Goal: Task Accomplishment & Management: Use online tool/utility

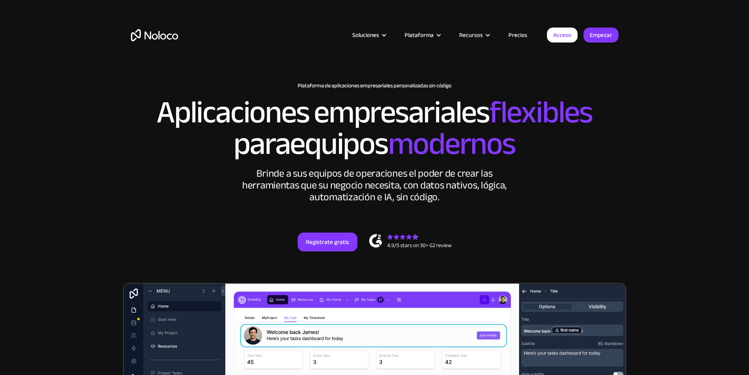
click at [587, 160] on h2 "Aplicaciones empresariales flexibles para equipos modernos" at bounding box center [375, 128] width 488 height 63
click at [320, 247] on font "Regístrate gratis" at bounding box center [327, 241] width 43 height 11
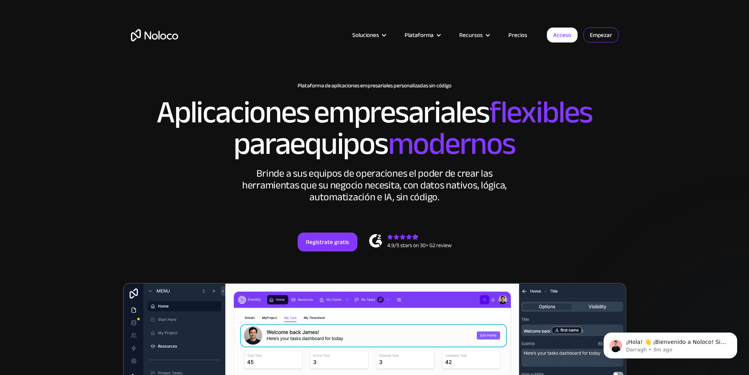
click at [612, 35] on font "Empezar" at bounding box center [601, 35] width 22 height 11
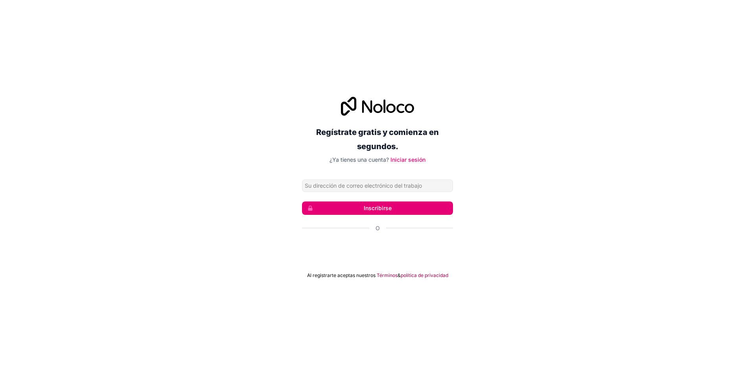
click at [646, 73] on div "Regístrate gratis y comienza en segundos. ¿Ya tienes una cuenta? Iniciar sesión…" at bounding box center [377, 187] width 755 height 375
click at [351, 187] on input "Dirección de correo electrónico" at bounding box center [377, 185] width 151 height 13
type input "jesus.cabrera@huamani.com.pe"
click at [369, 212] on font "Inscribirse" at bounding box center [378, 208] width 28 height 8
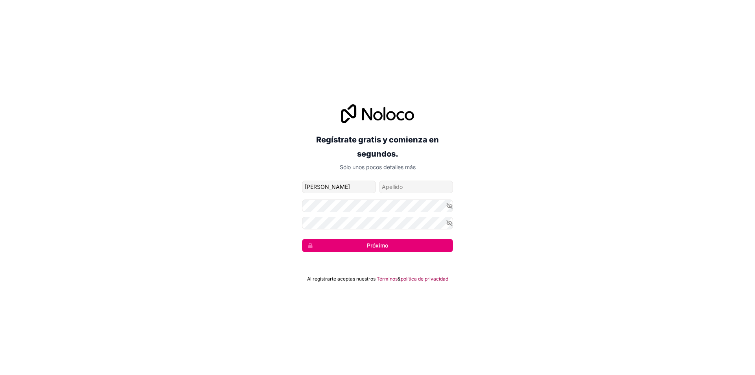
type input "JOTA"
click at [403, 182] on input "apellido" at bounding box center [416, 187] width 74 height 13
type input "CORTE"
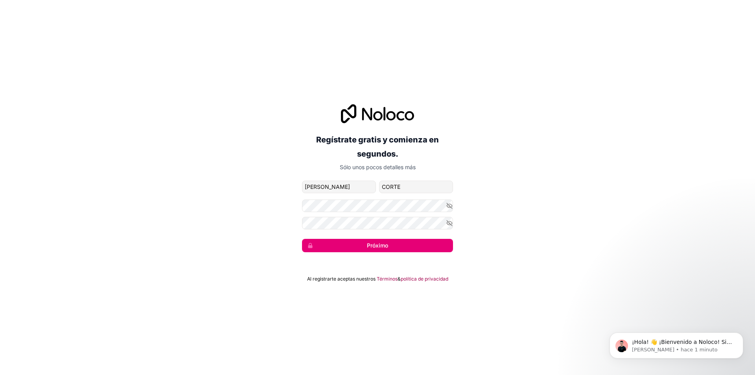
drag, startPoint x: 289, startPoint y: 222, endPoint x: 301, endPoint y: 226, distance: 12.4
click at [289, 222] on div "Regístrate gratis y comienza en segundos. Sólo unos pocos detalles más jesus.ca…" at bounding box center [377, 178] width 755 height 170
click at [298, 205] on div "Regístrate gratis y comienza en segundos. Sólo unos pocos detalles más jesus.ca…" at bounding box center [377, 178] width 755 height 170
click at [449, 208] on icon "button" at bounding box center [449, 205] width 7 height 7
click at [291, 200] on div "Regístrate gratis y comienza en segundos. Sólo unos pocos detalles más jesus.ca…" at bounding box center [377, 178] width 755 height 170
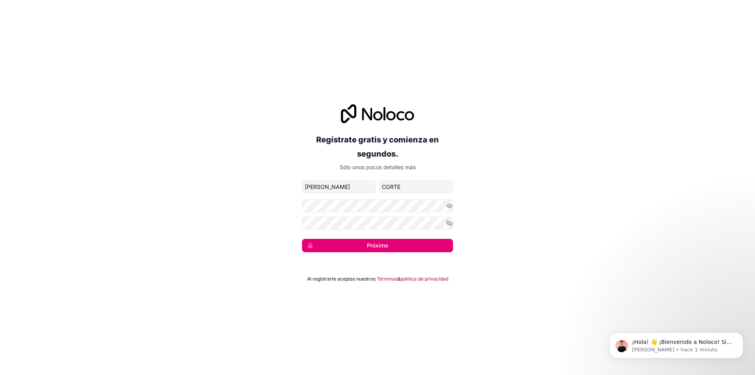
click at [339, 241] on button "Próximo" at bounding box center [377, 245] width 151 height 13
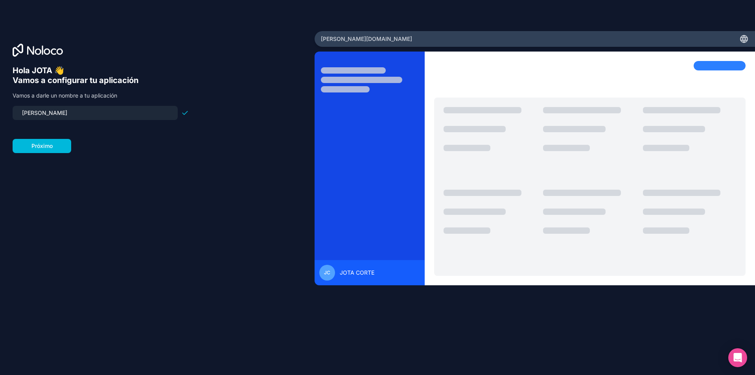
click at [48, 148] on font "Próximo" at bounding box center [41, 145] width 21 height 7
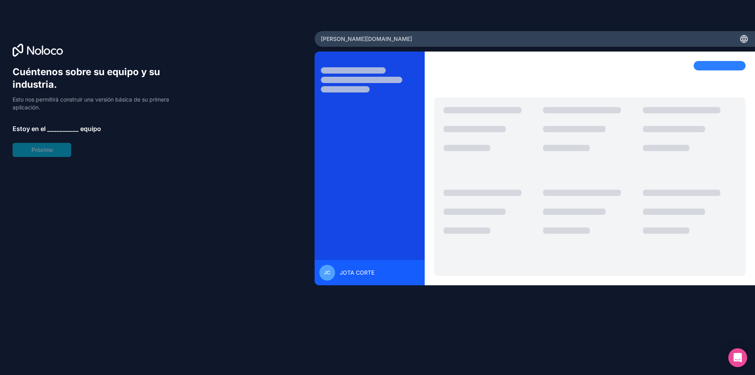
click at [48, 151] on div "Cuéntenos sobre su equipo y su industria. Esto nos permitirá construir una vers…" at bounding box center [101, 111] width 176 height 91
click at [76, 123] on div "Cuéntenos sobre su equipo y su industria. Esto nos permitirá construir una vers…" at bounding box center [101, 111] width 176 height 91
click at [74, 134] on div "Cuéntenos sobre su equipo y su industria. Esto nos permitirá construir una vers…" at bounding box center [101, 111] width 176 height 91
click at [74, 131] on font "__________" at bounding box center [62, 129] width 31 height 8
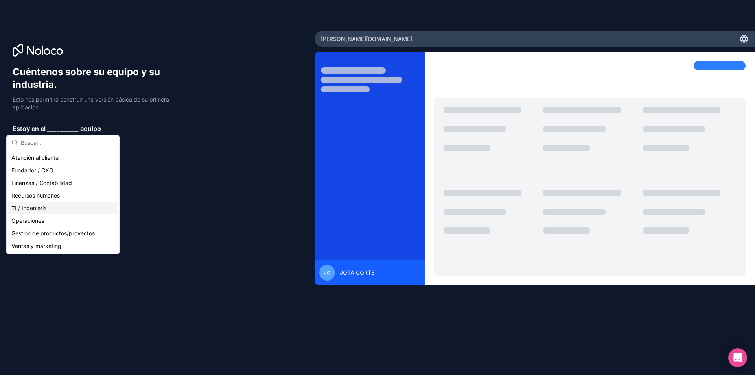
click at [52, 207] on div "TI / Ingeniería" at bounding box center [62, 208] width 109 height 13
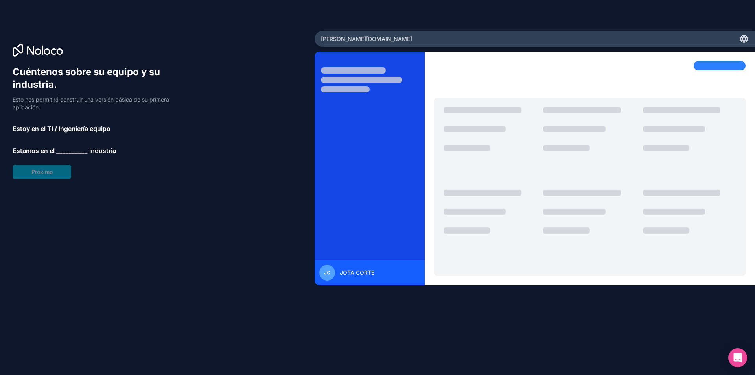
click at [74, 153] on font "__________" at bounding box center [71, 151] width 31 height 8
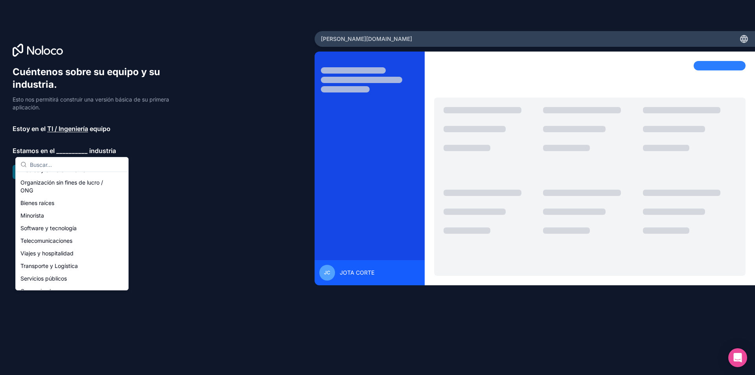
scroll to position [131, 0]
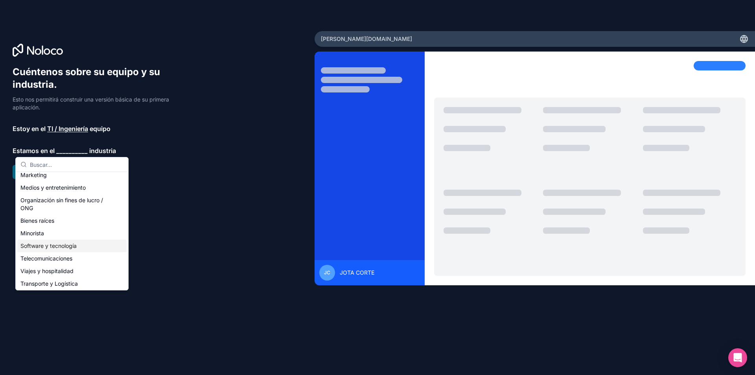
click at [57, 245] on font "Software y tecnología" at bounding box center [48, 245] width 56 height 7
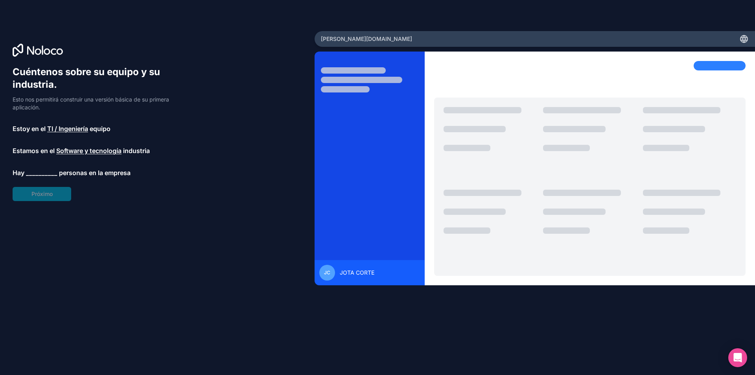
click at [524, 44] on div "huamani.noloco.co ​" at bounding box center [535, 39] width 441 height 16
click at [456, 105] on div at bounding box center [590, 187] width 312 height 178
click at [220, 150] on div "Cuéntenos sobre su equipo y su industria. Esto nos permitirá construir una vers…" at bounding box center [158, 198] width 290 height 265
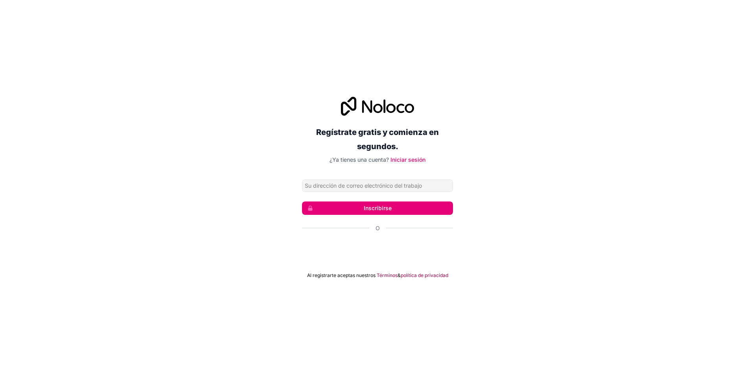
type input "[PERSON_NAME][EMAIL_ADDRESS][PERSON_NAME][PERSON_NAME][DOMAIN_NAME]"
click at [411, 158] on font "Iniciar sesión" at bounding box center [408, 159] width 35 height 7
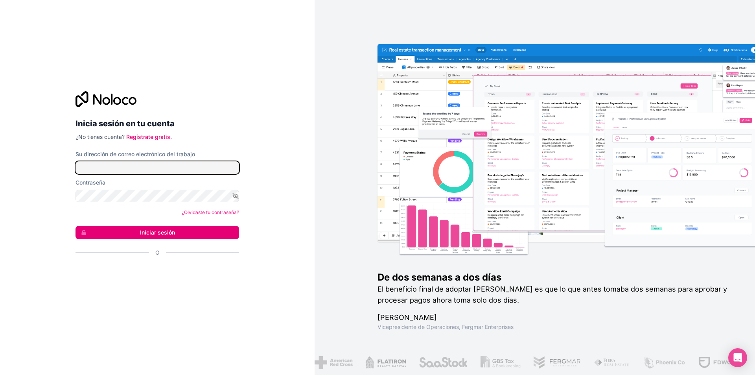
type input "[PERSON_NAME][EMAIL_ADDRESS][PERSON_NAME][PERSON_NAME][DOMAIN_NAME]"
click at [180, 231] on button "Iniciar sesión" at bounding box center [158, 232] width 164 height 13
click at [181, 234] on button "Iniciar sesión" at bounding box center [158, 232] width 164 height 13
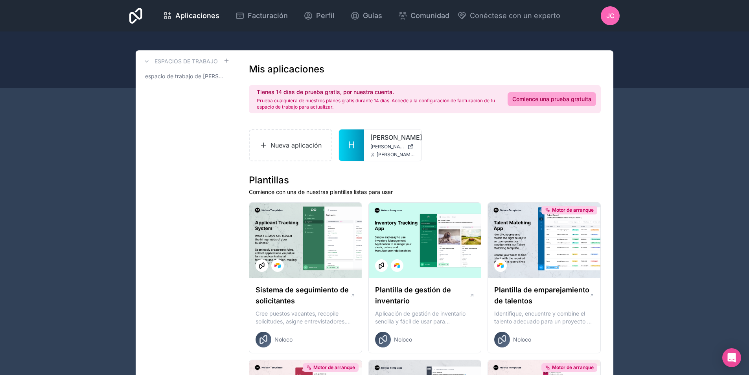
click at [302, 141] on font "Nueva aplicación" at bounding box center [296, 144] width 51 height 9
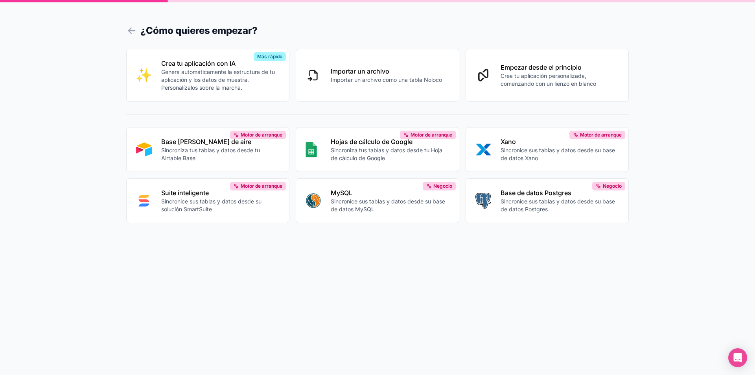
click at [374, 84] on button "Importar un archivo Importar un archivo como una tabla Noloco" at bounding box center [378, 75] width 164 height 53
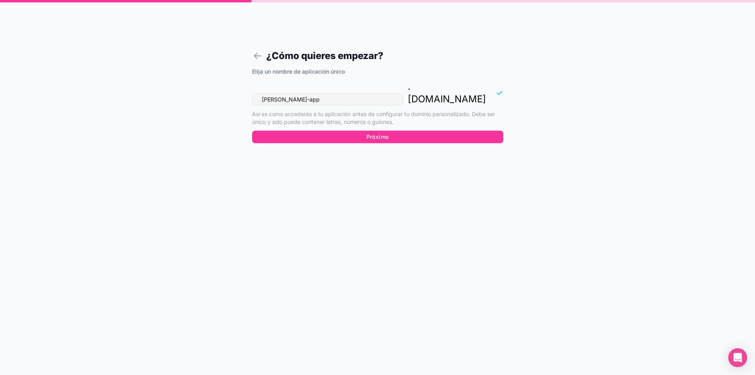
click at [391, 131] on button "Próximo" at bounding box center [377, 137] width 251 height 13
